Goal: Task Accomplishment & Management: Complete application form

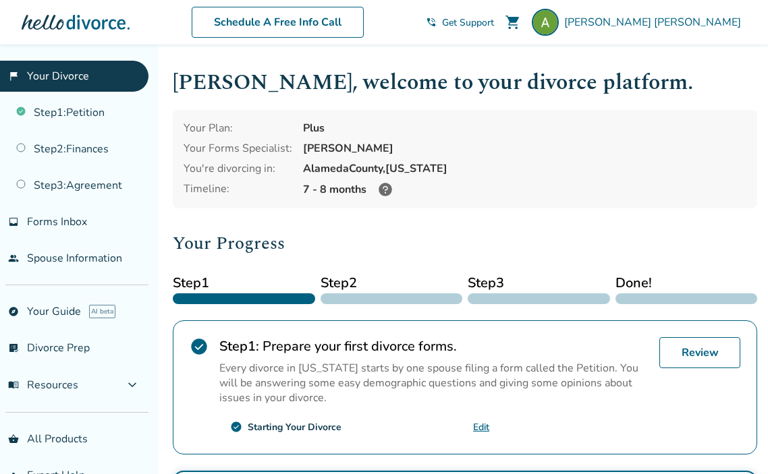
click at [385, 190] on icon at bounding box center [385, 189] width 13 height 13
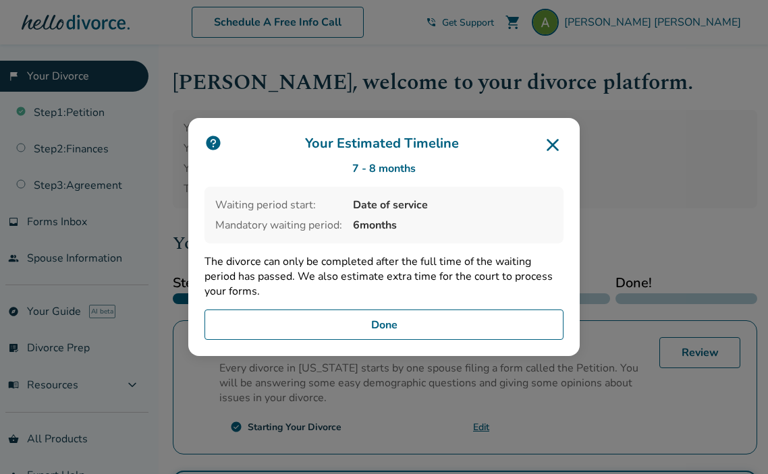
click at [395, 325] on button "Done" at bounding box center [383, 325] width 359 height 31
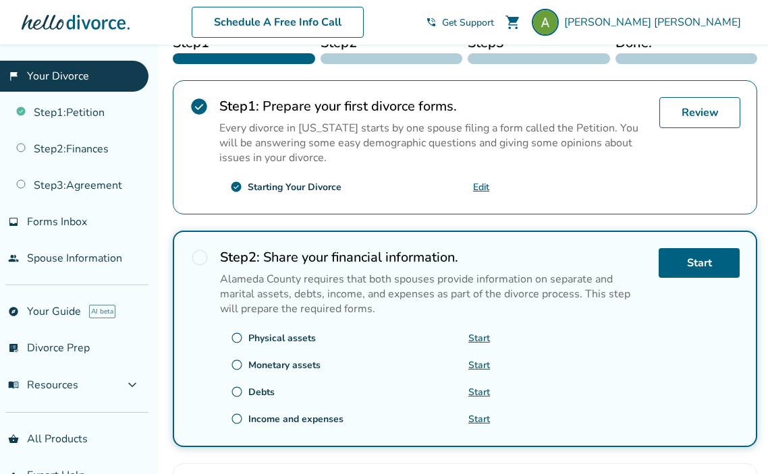
scroll to position [247, 0]
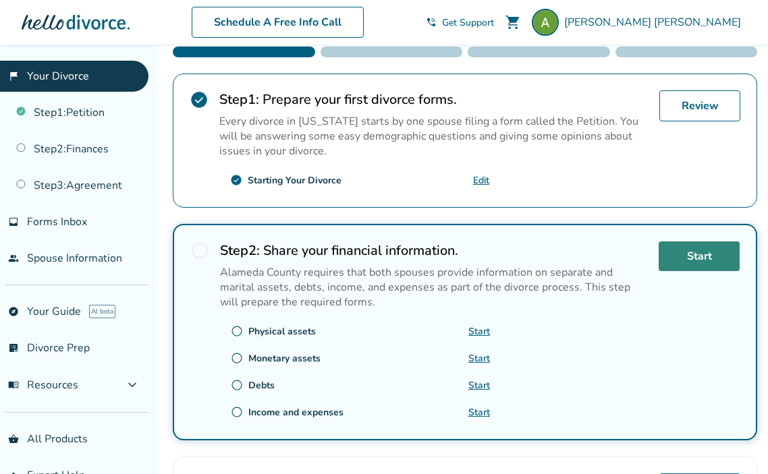
click at [720, 253] on link "Start" at bounding box center [699, 257] width 81 height 30
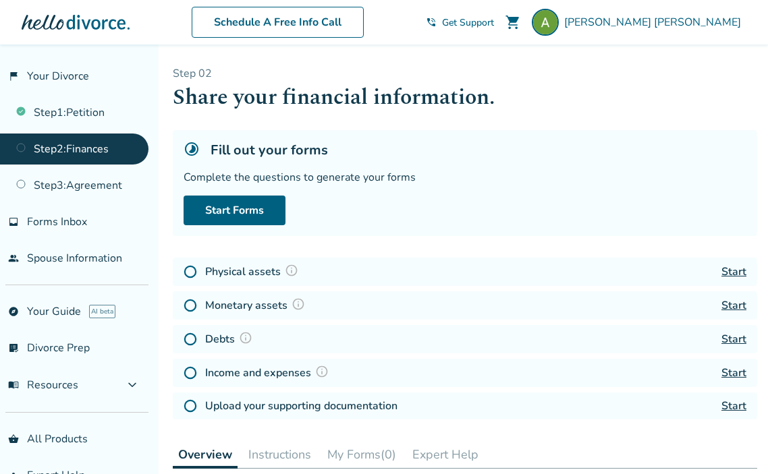
click at [740, 274] on link "Start" at bounding box center [733, 272] width 25 height 15
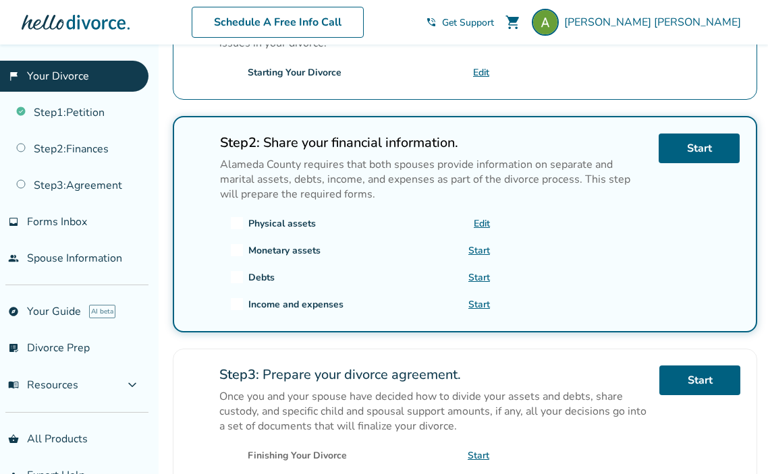
scroll to position [354, 0]
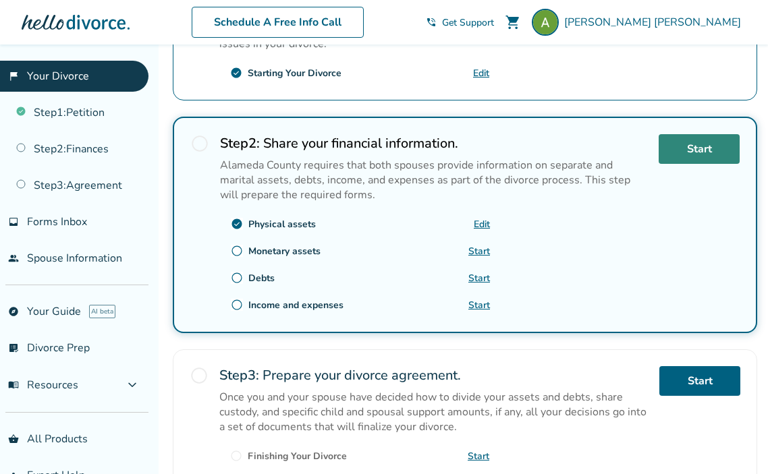
click at [670, 142] on link "Start" at bounding box center [699, 149] width 81 height 30
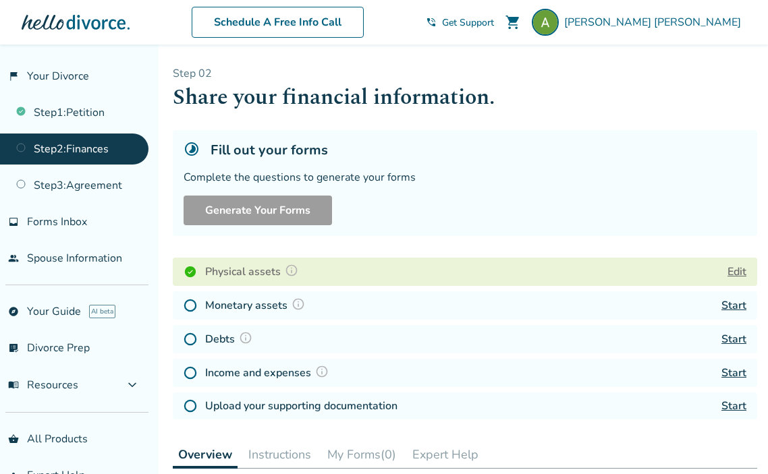
click at [465, 308] on div "Monetary assets Start" at bounding box center [465, 306] width 584 height 28
click at [194, 304] on img at bounding box center [190, 305] width 13 height 13
click at [188, 304] on img at bounding box center [190, 305] width 13 height 13
click at [728, 304] on link "Start" at bounding box center [733, 305] width 25 height 15
